Goal: Task Accomplishment & Management: Use online tool/utility

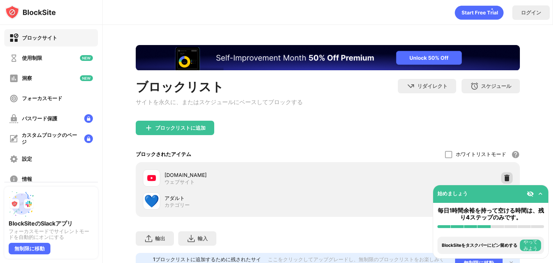
click at [504, 179] on img at bounding box center [506, 177] width 7 height 7
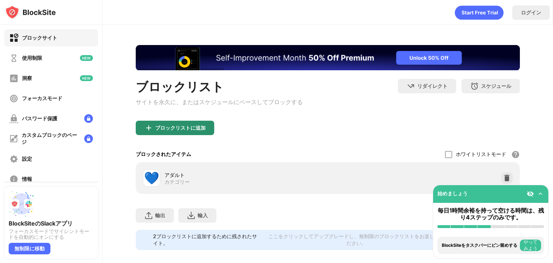
click at [173, 131] on font "ブロックリストに追加" at bounding box center [180, 128] width 50 height 6
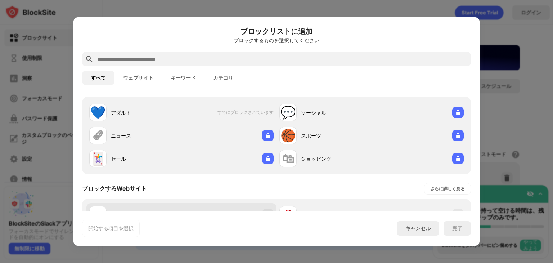
scroll to position [36, 0]
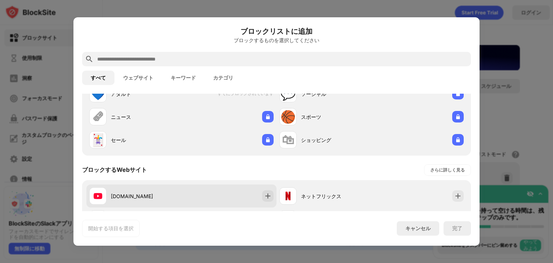
click at [229, 194] on div "[DOMAIN_NAME]" at bounding box center [181, 195] width 190 height 23
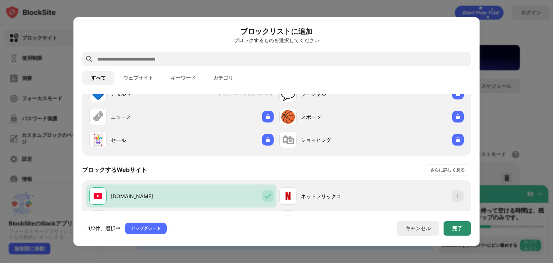
click at [446, 228] on div "完了" at bounding box center [456, 228] width 27 height 14
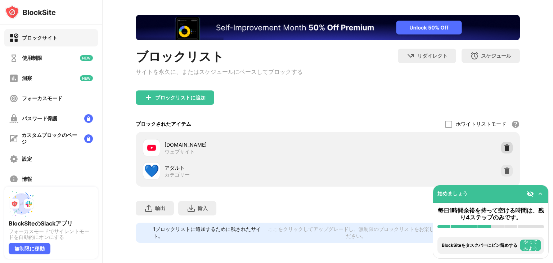
drag, startPoint x: 503, startPoint y: 146, endPoint x: 497, endPoint y: 99, distance: 47.1
click at [504, 146] on div at bounding box center [507, 148] width 12 height 12
